Goal: Task Accomplishment & Management: Manage account settings

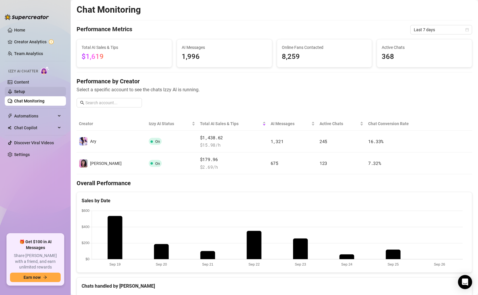
click at [24, 90] on link "Setup" at bounding box center [19, 91] width 11 height 5
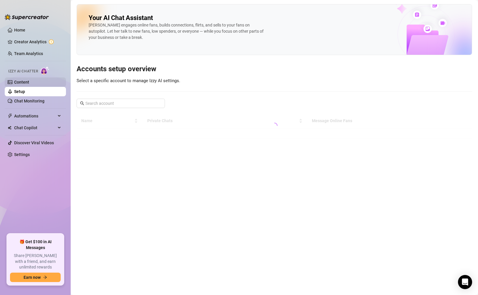
click at [29, 83] on link "Content" at bounding box center [21, 82] width 15 height 5
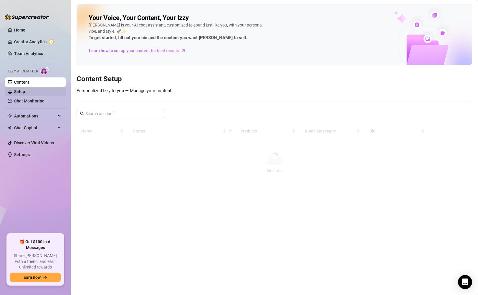
click at [25, 91] on link "Setup" at bounding box center [19, 91] width 11 height 5
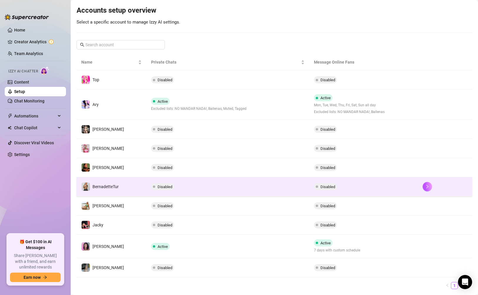
scroll to position [75, 0]
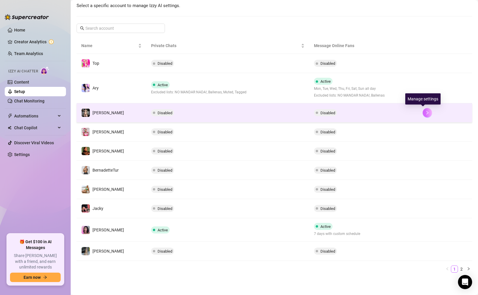
click at [426, 114] on icon "right" at bounding box center [428, 113] width 4 height 4
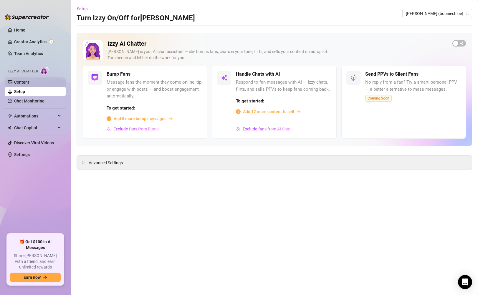
click at [29, 83] on link "Content" at bounding box center [21, 82] width 15 height 5
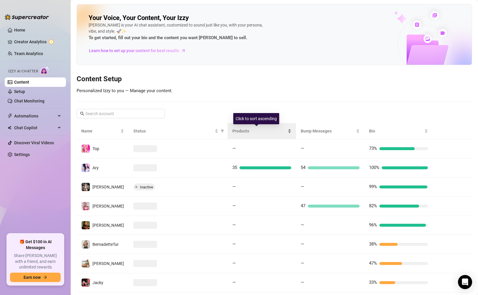
scroll to position [46, 0]
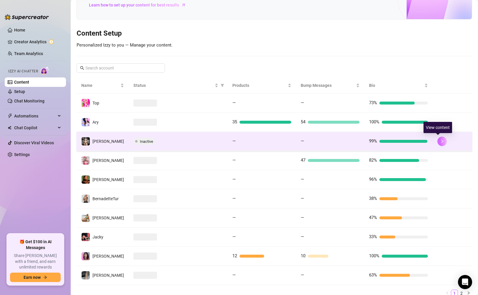
click at [440, 143] on icon "right" at bounding box center [442, 141] width 4 height 4
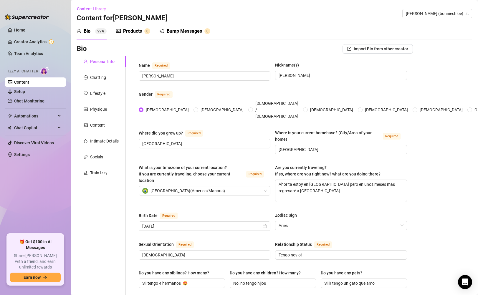
click at [132, 33] on div "Products" at bounding box center [132, 31] width 19 height 7
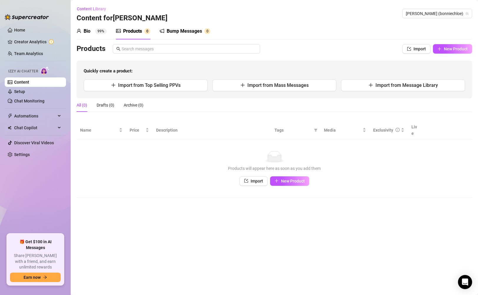
click at [187, 34] on div "Bump Messages" at bounding box center [184, 31] width 35 height 7
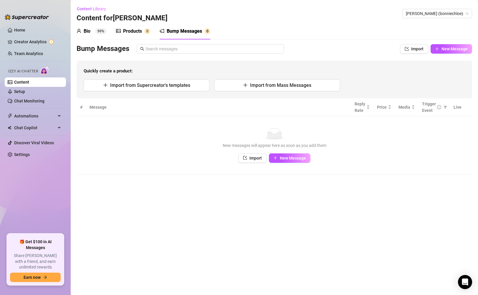
click at [134, 31] on div "Products" at bounding box center [132, 31] width 19 height 7
